Goal: Task Accomplishment & Management: Use online tool/utility

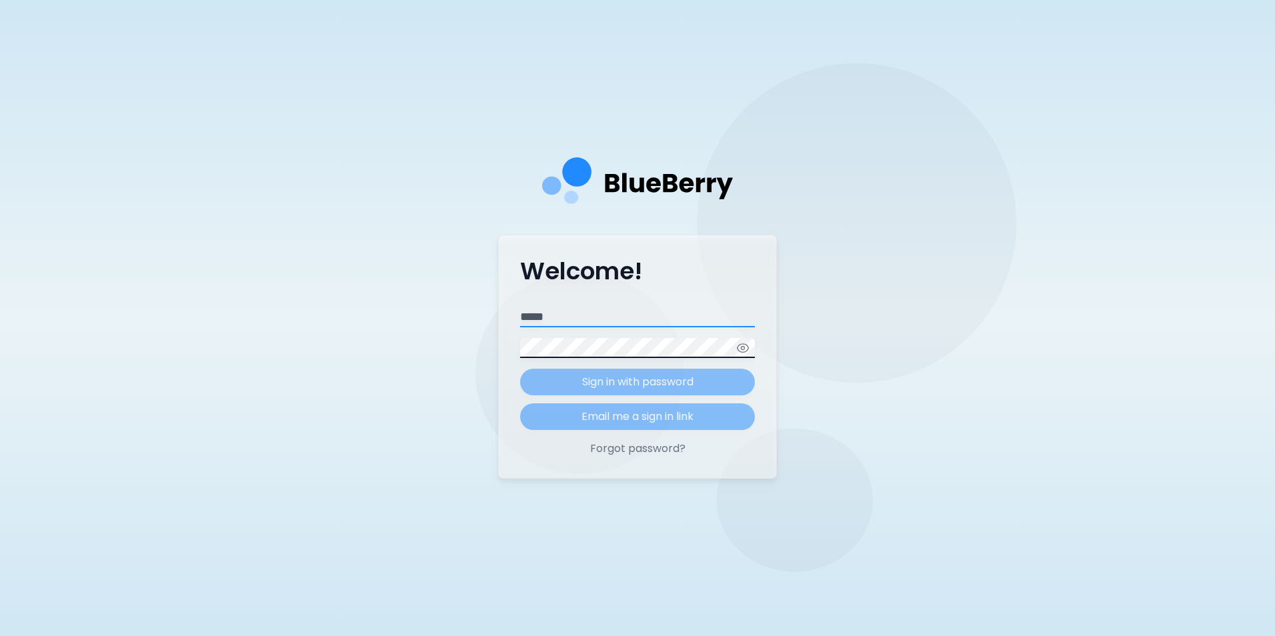
type input "**********"
click at [625, 384] on form "**********" at bounding box center [637, 368] width 235 height 123
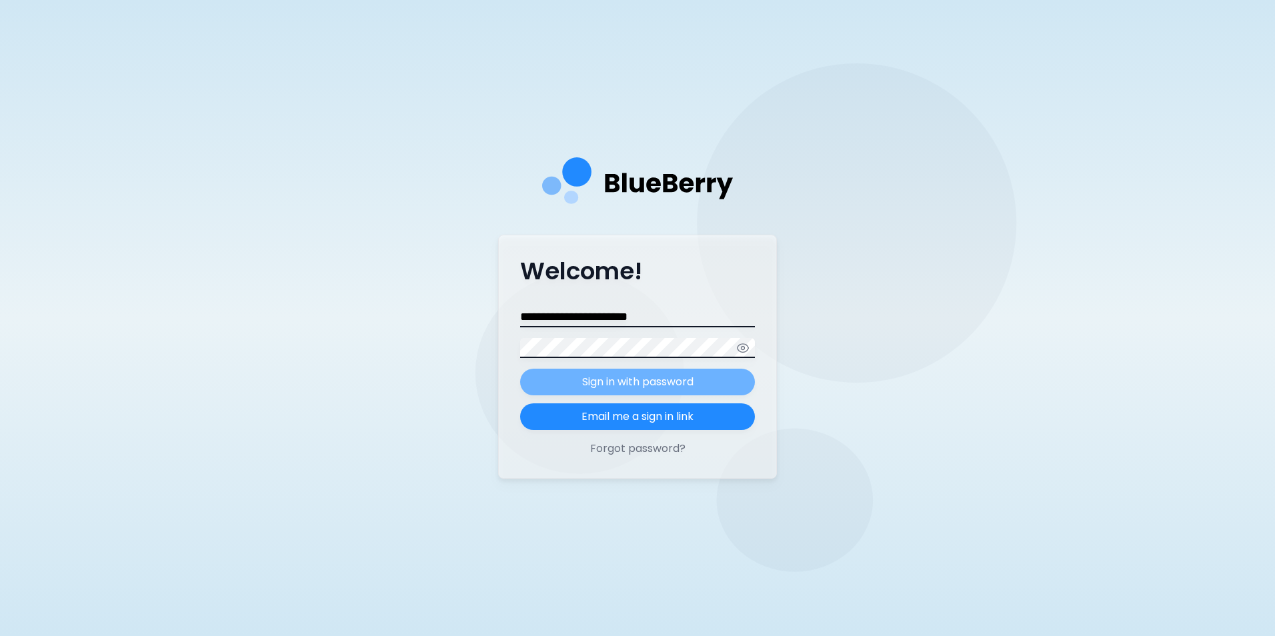
click at [626, 383] on p "Sign in with password" at bounding box center [637, 382] width 111 height 16
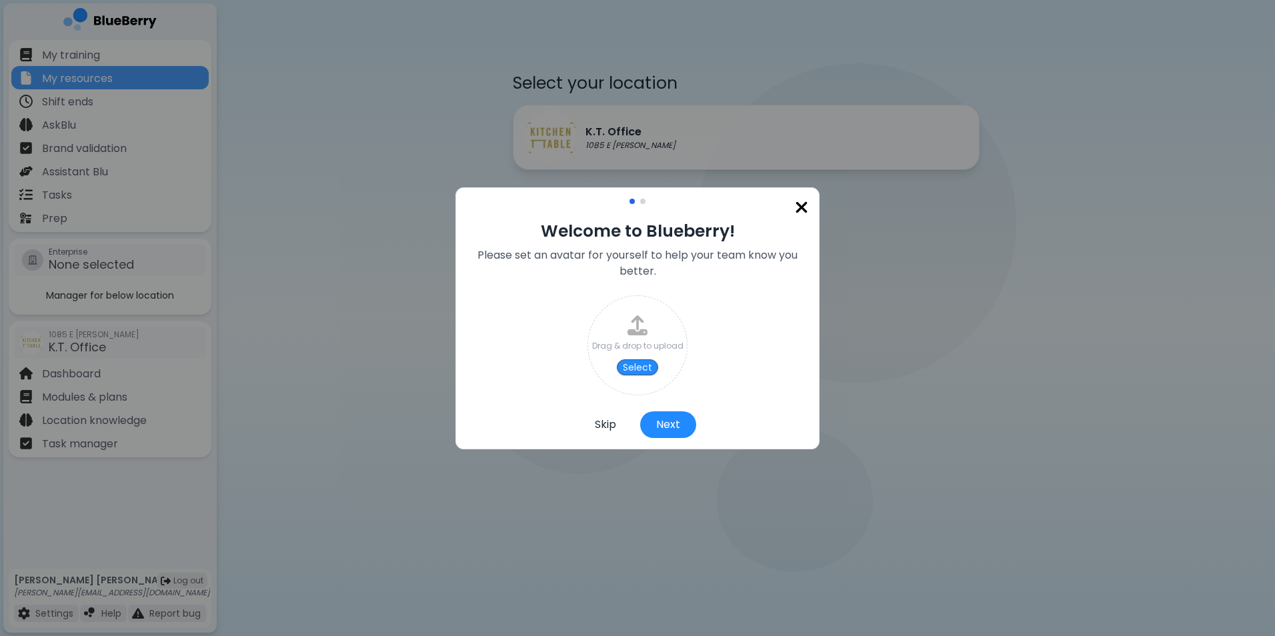
click at [608, 428] on button "Skip" at bounding box center [605, 425] width 53 height 27
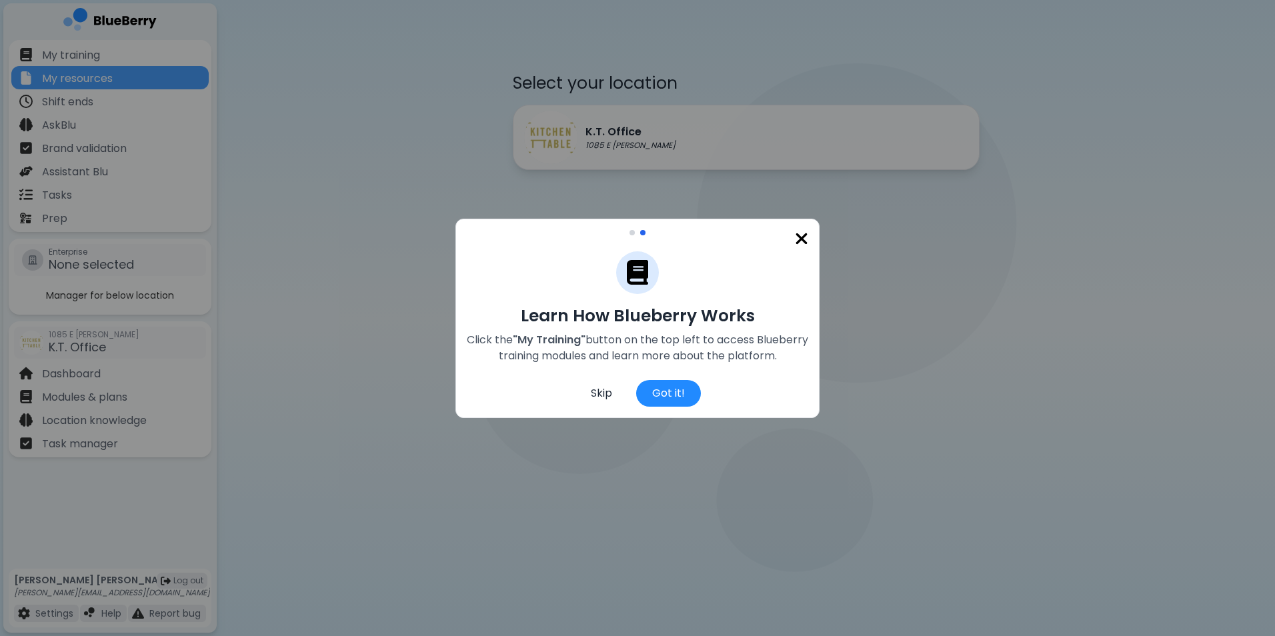
click at [608, 394] on div "Skip" at bounding box center [601, 393] width 53 height 27
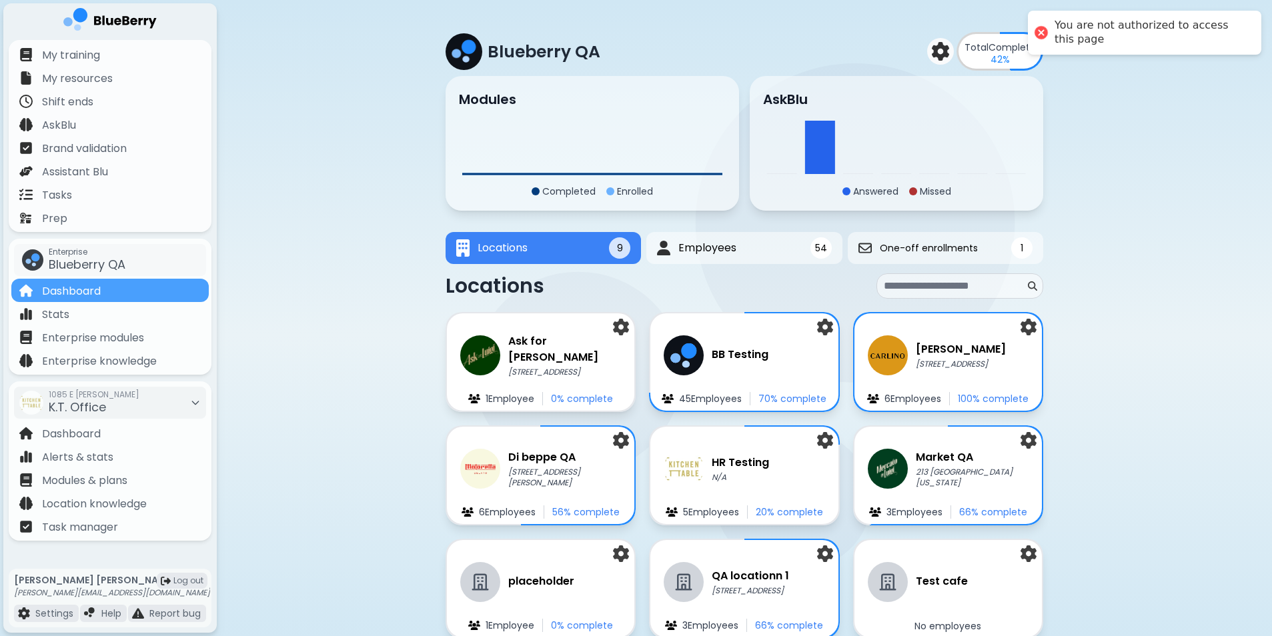
click at [1042, 31] on div at bounding box center [1041, 32] width 19 height 19
click at [1045, 34] on div at bounding box center [1041, 32] width 19 height 19
click at [1098, 33] on div "You are not authorized to access this page" at bounding box center [1150, 33] width 193 height 28
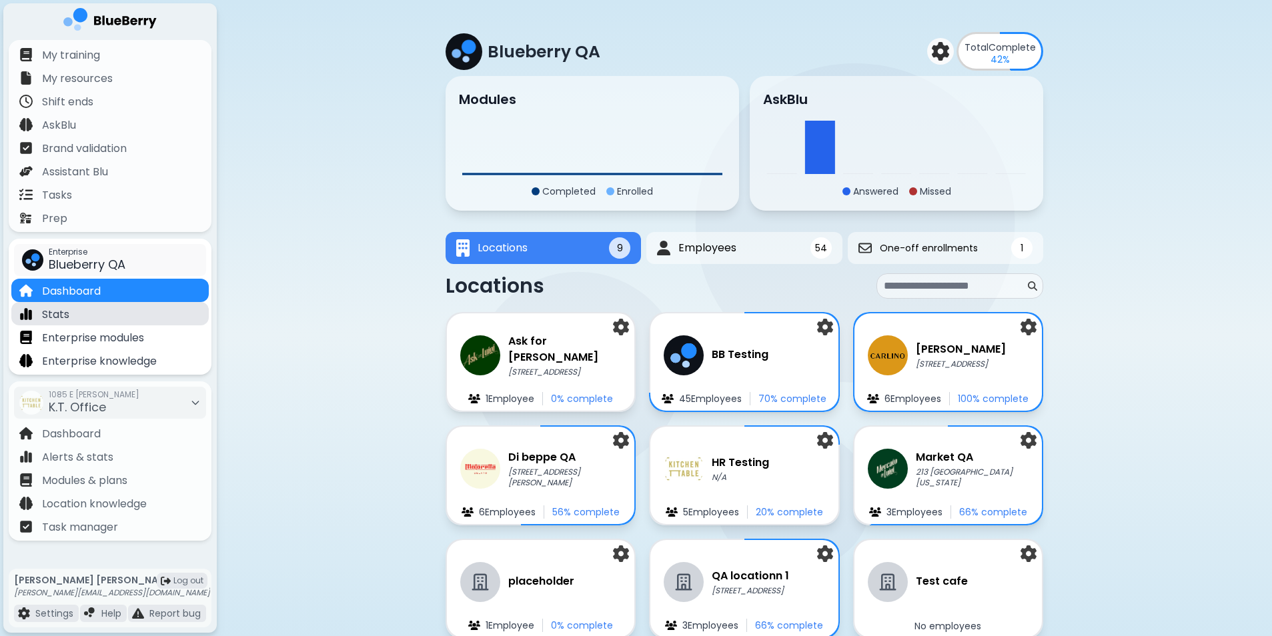
click at [81, 307] on div "Stats" at bounding box center [109, 313] width 197 height 23
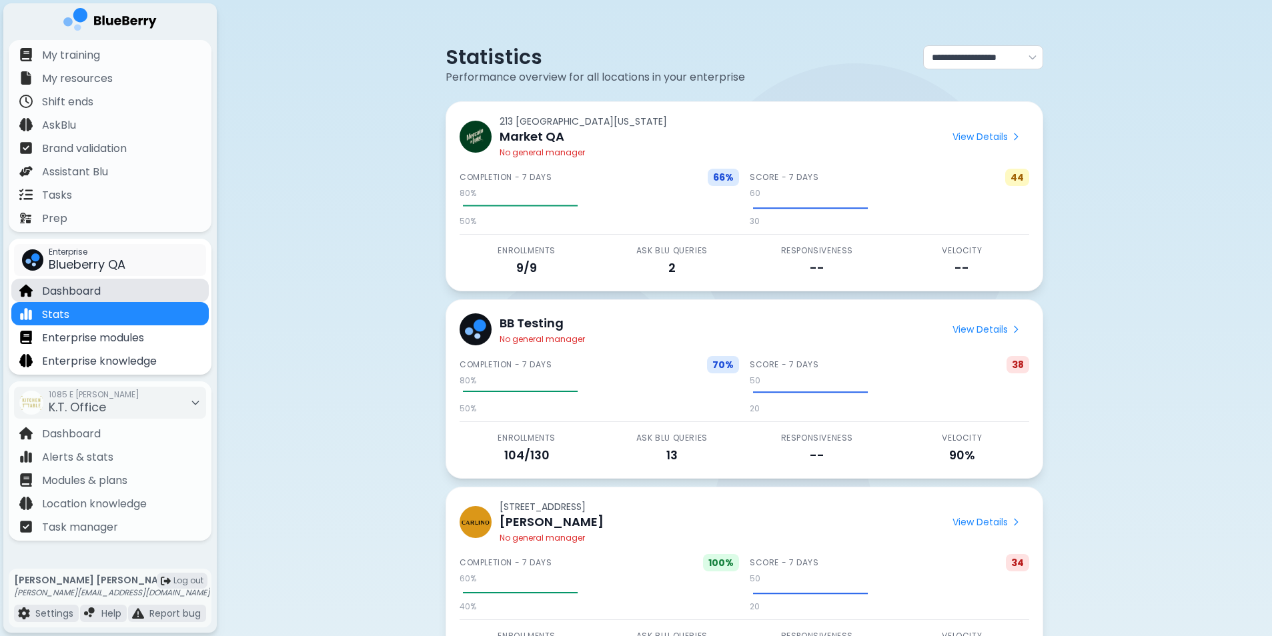
click at [87, 291] on p "Dashboard" at bounding box center [71, 291] width 59 height 16
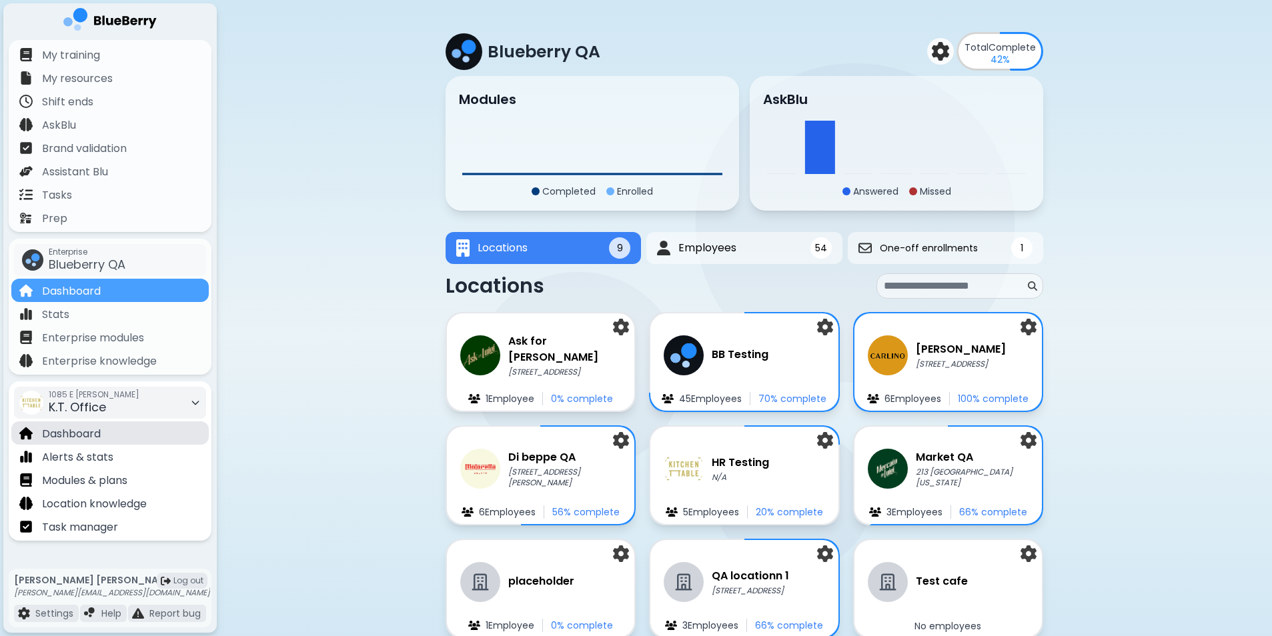
click at [99, 432] on p "Dashboard" at bounding box center [71, 434] width 59 height 16
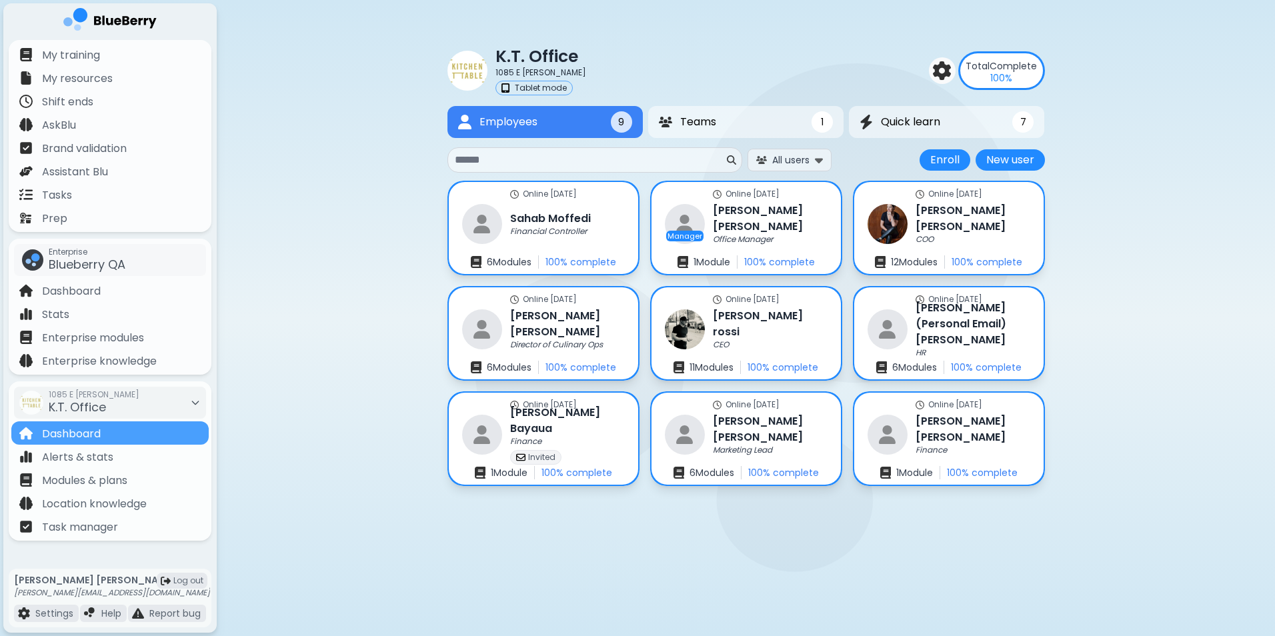
click at [569, 160] on input at bounding box center [589, 160] width 269 height 16
click at [83, 333] on p "Enterprise modules" at bounding box center [93, 338] width 102 height 16
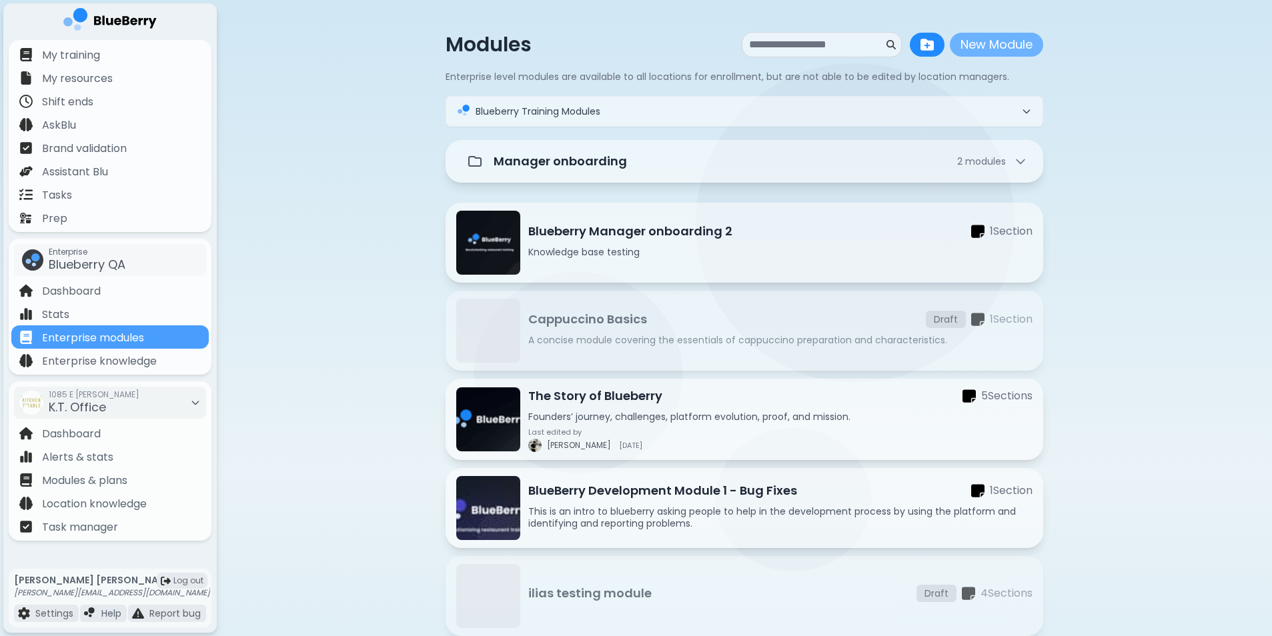
click at [970, 44] on button "New Module" at bounding box center [996, 45] width 93 height 24
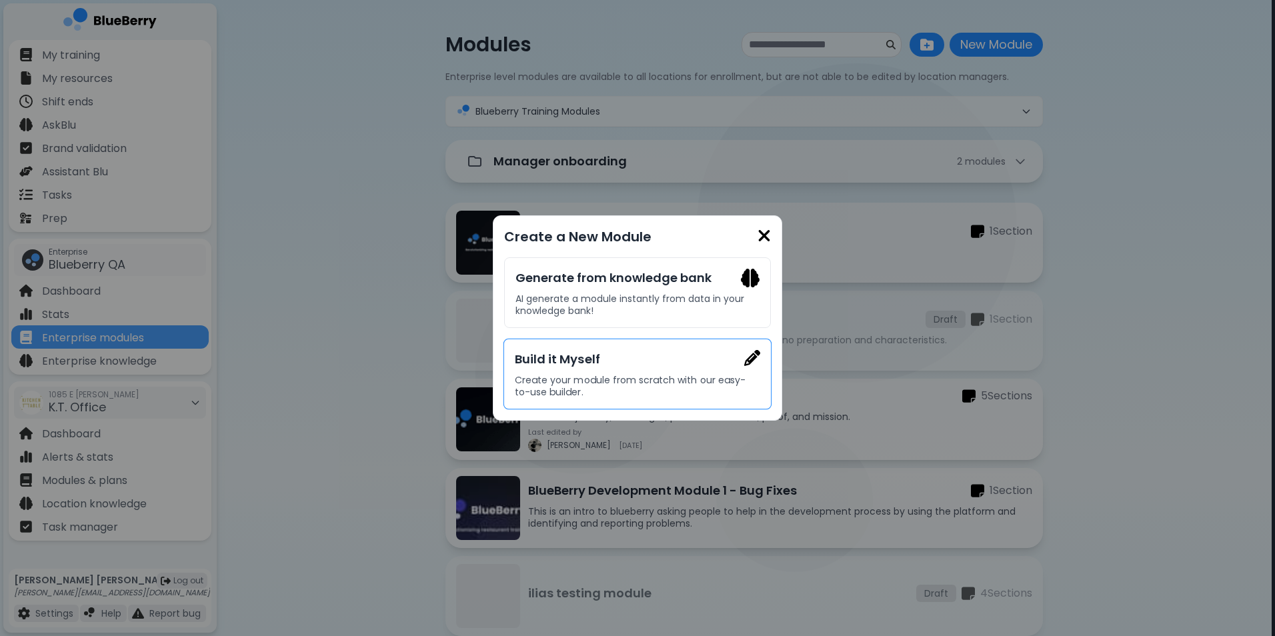
click at [605, 367] on h3 "Build it Myself" at bounding box center [637, 359] width 245 height 19
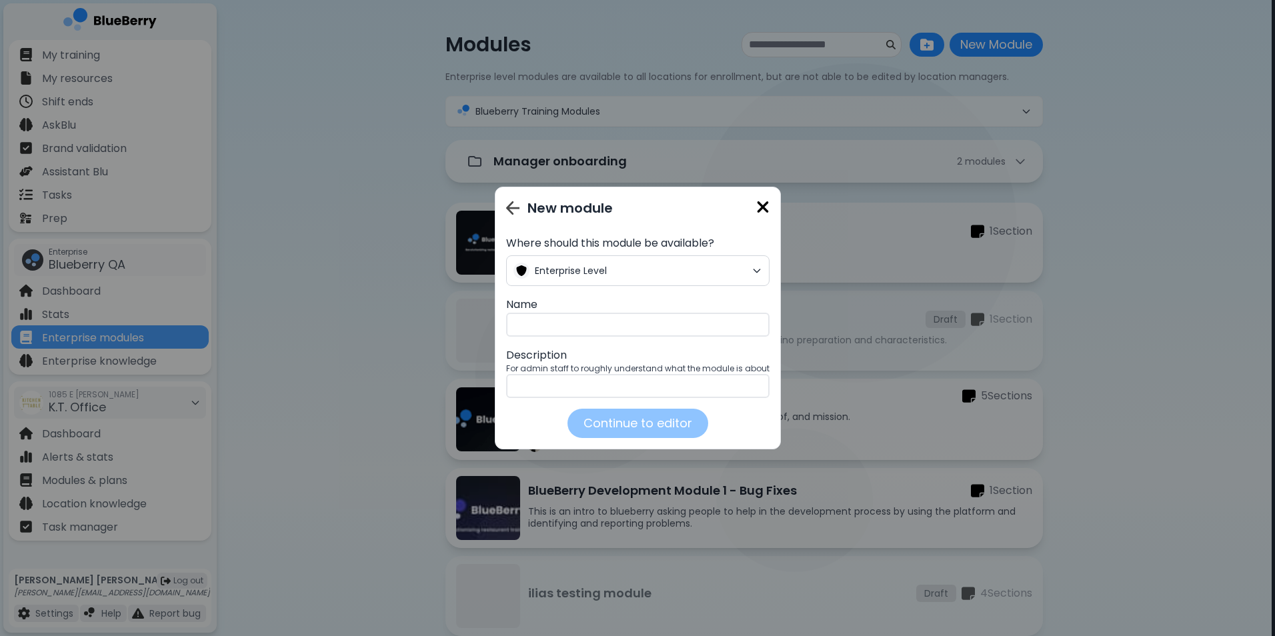
click at [601, 321] on input "text" at bounding box center [637, 325] width 263 height 24
type input "***"
click at [579, 385] on input "text" at bounding box center [637, 386] width 263 height 24
type input "***"
click at [630, 420] on button "Continue to editor" at bounding box center [637, 423] width 147 height 31
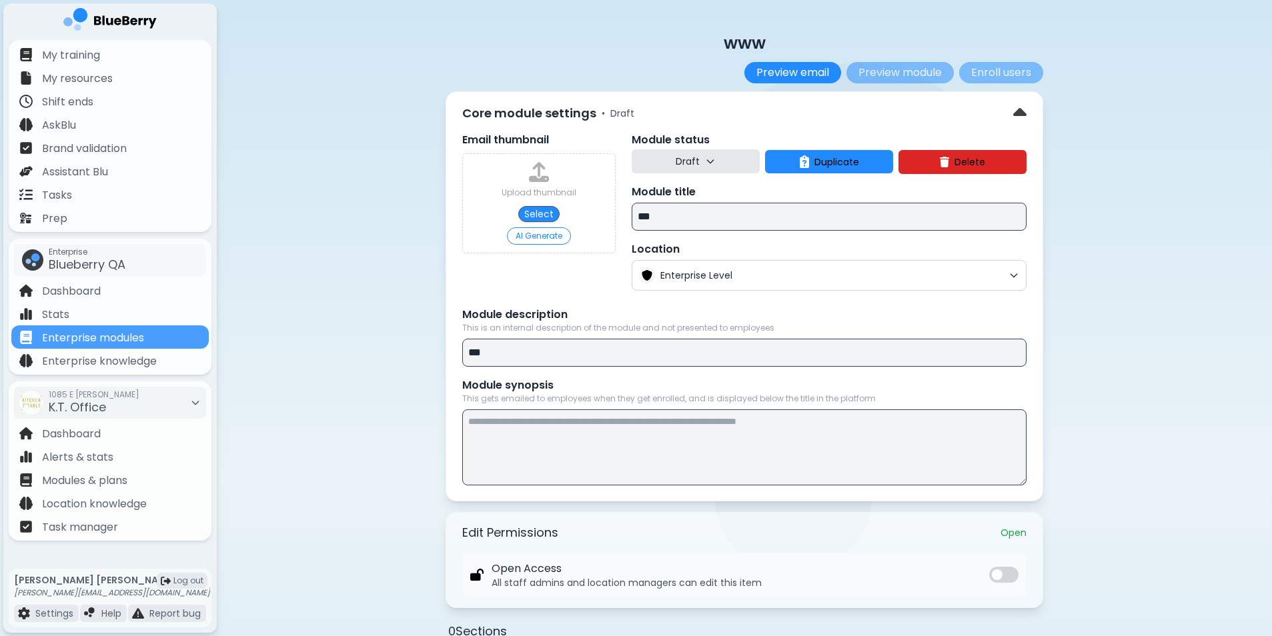
click at [972, 159] on span "Delete" at bounding box center [969, 162] width 31 height 12
click at [987, 213] on button "Confirm" at bounding box center [992, 213] width 53 height 17
